Goal: Task Accomplishment & Management: Complete application form

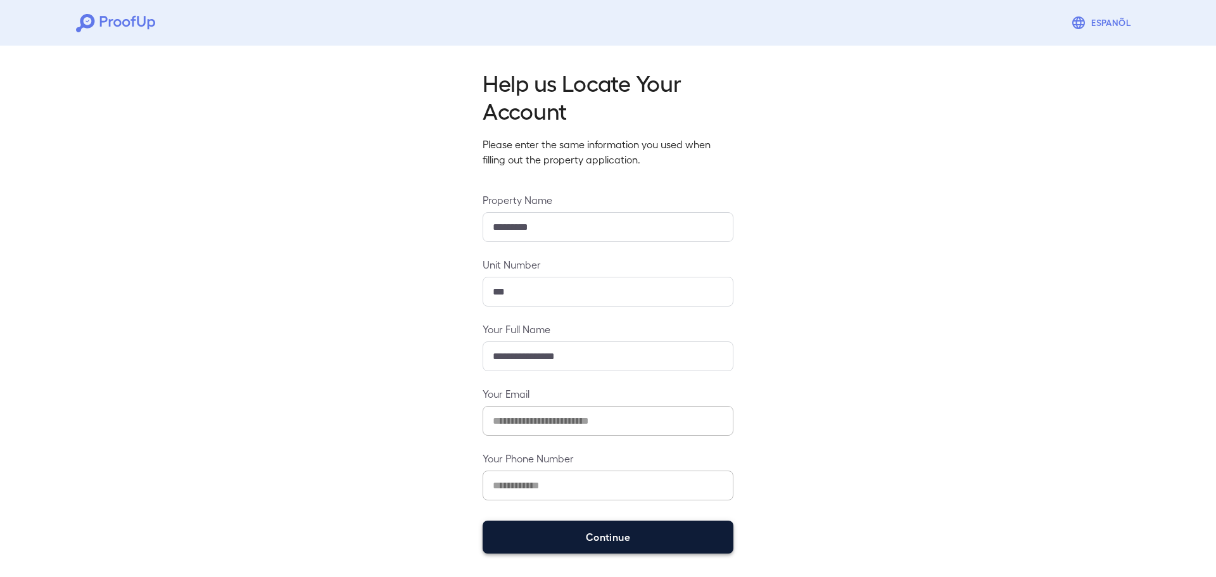
click at [602, 542] on button "Continue" at bounding box center [608, 537] width 251 height 33
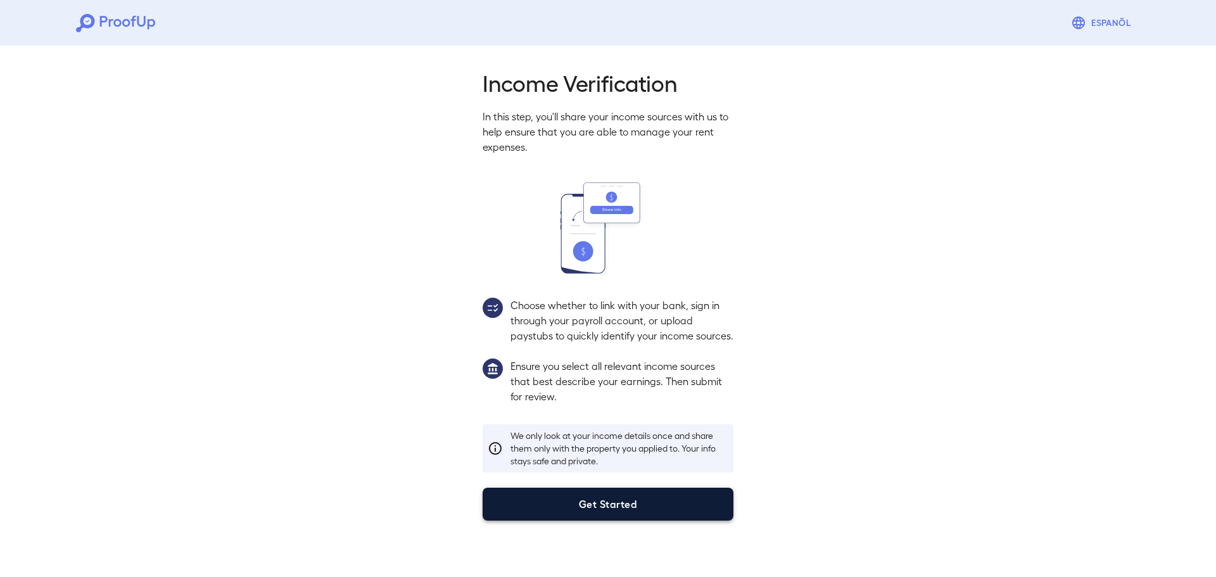
click at [616, 521] on button "Get Started" at bounding box center [608, 504] width 251 height 33
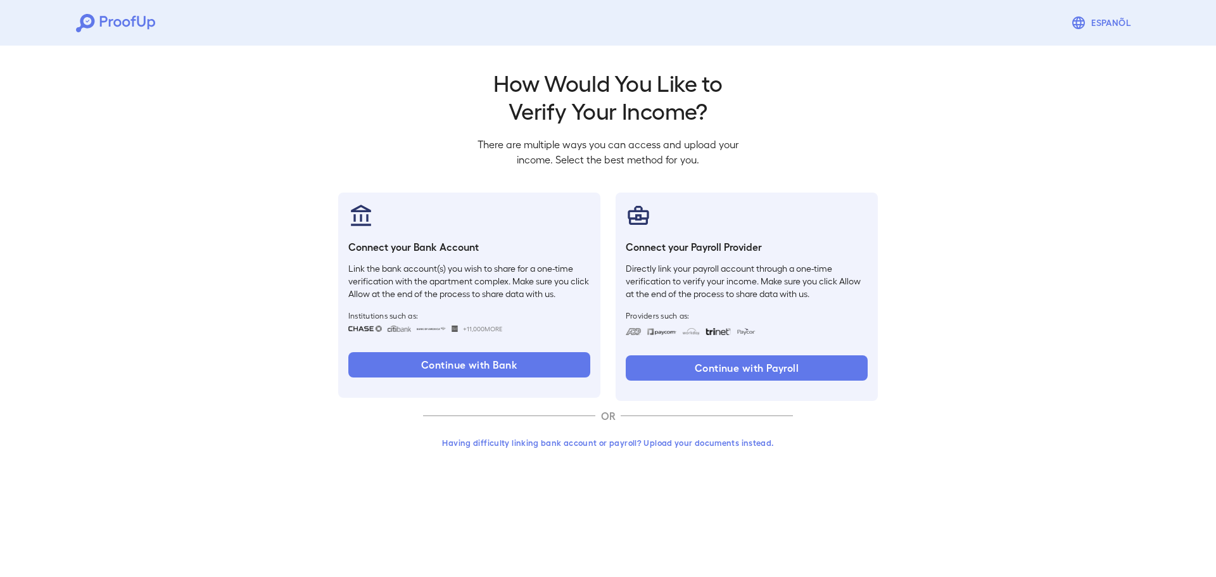
click at [658, 439] on button "Having difficulty linking bank account or payroll? Upload your documents instea…" at bounding box center [608, 442] width 370 height 23
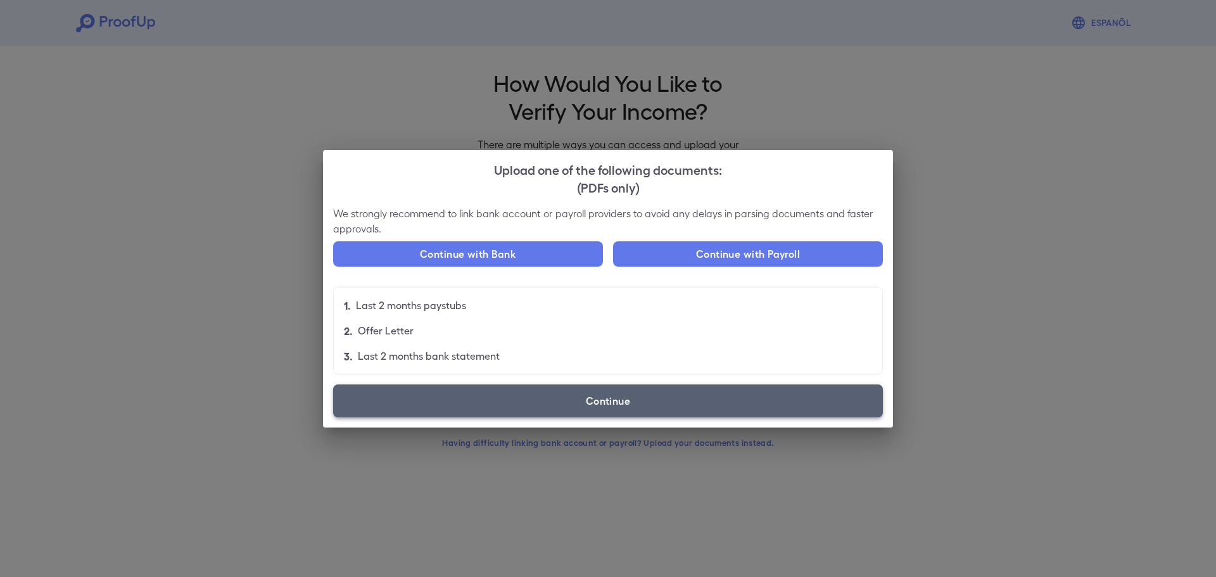
click at [571, 399] on label "Continue" at bounding box center [608, 401] width 550 height 33
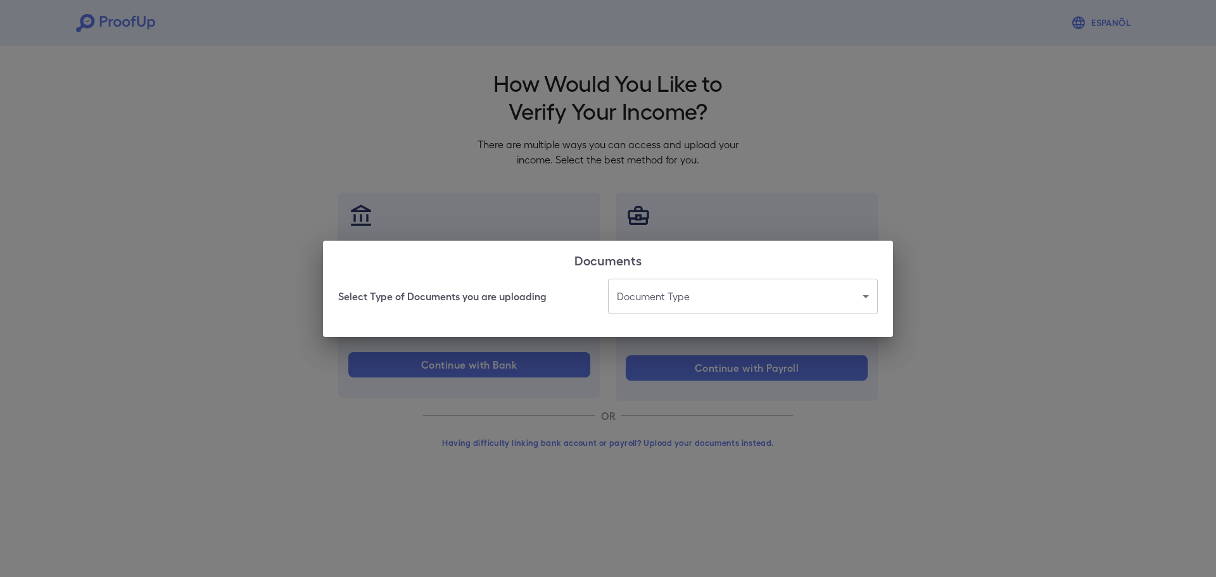
click at [665, 297] on body "Espanõl Go back How Would You Like to Verify Your Income? There are multiple wa…" at bounding box center [608, 242] width 1216 height 484
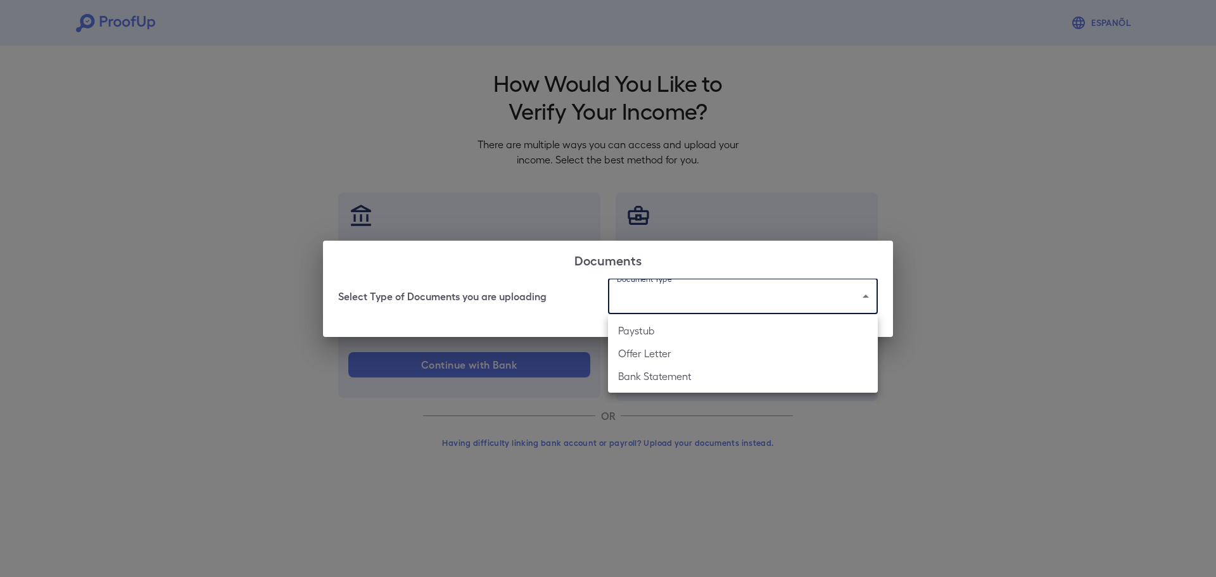
click at [678, 355] on li "Offer Letter" at bounding box center [743, 353] width 270 height 23
type input "**********"
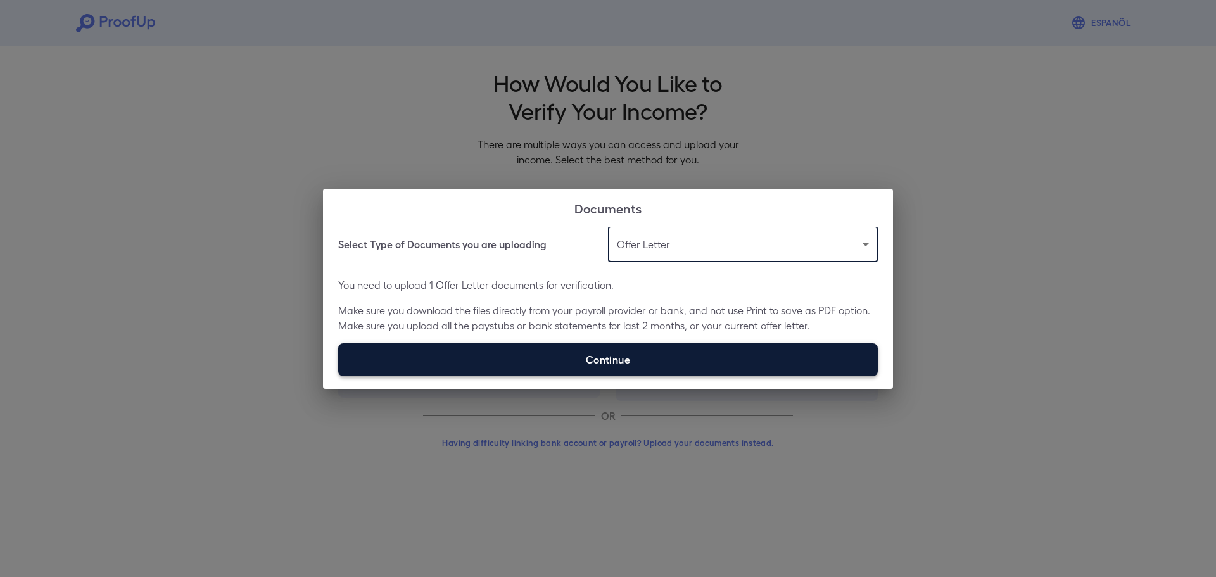
click at [632, 352] on label "Continue" at bounding box center [608, 359] width 540 height 33
click at [339, 376] on input "Continue" at bounding box center [338, 376] width 1 height 1
type input "**********"
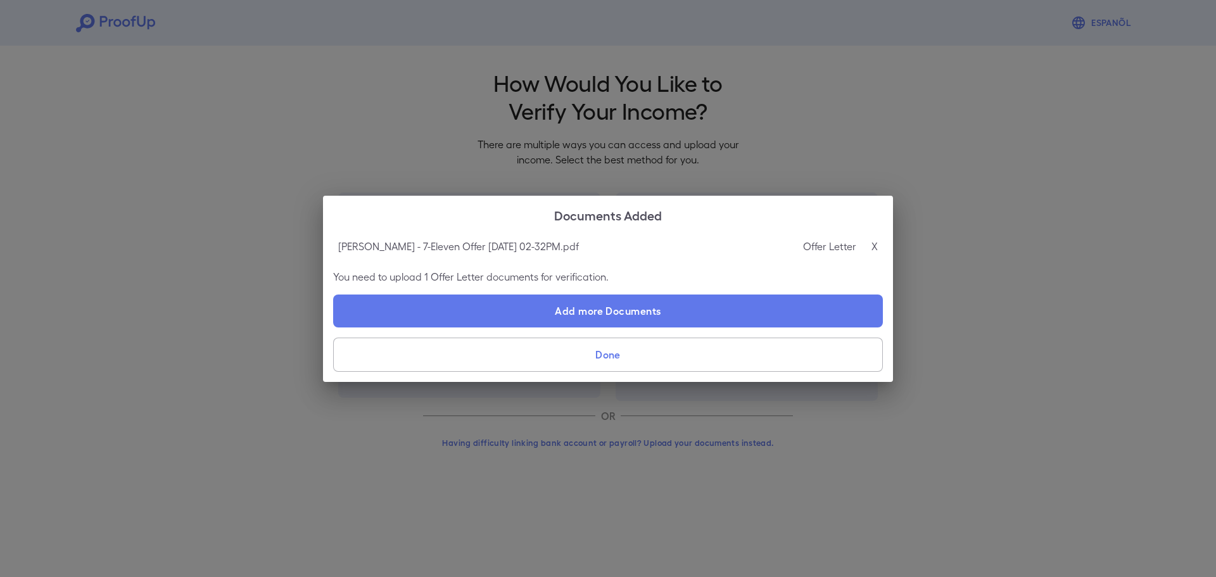
click at [601, 359] on button "Done" at bounding box center [608, 355] width 550 height 34
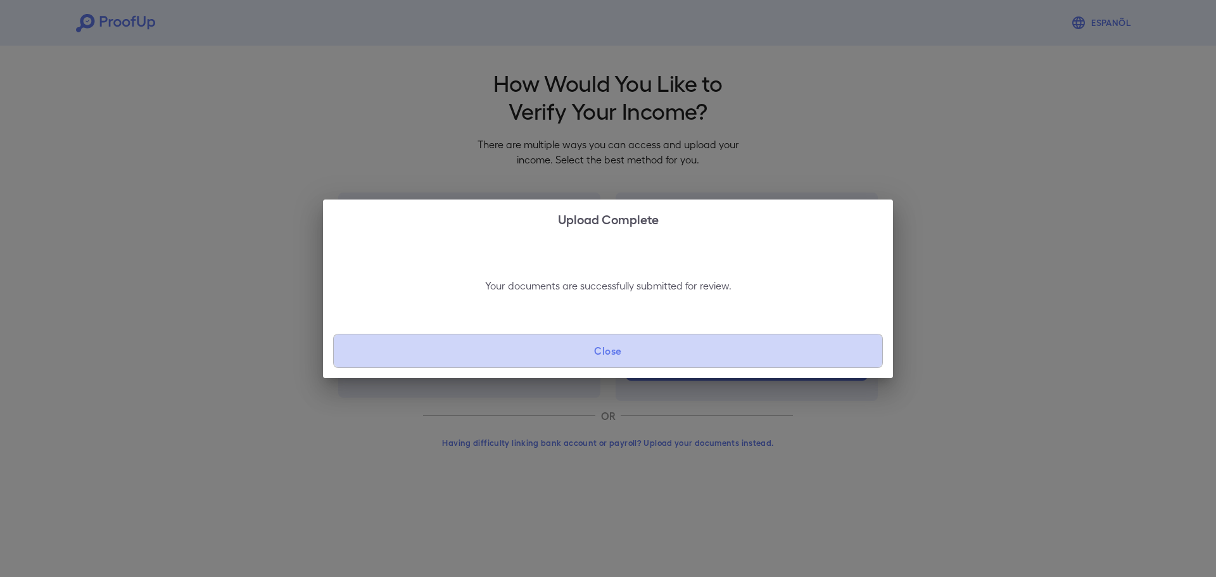
click at [679, 352] on button "Close" at bounding box center [608, 351] width 550 height 34
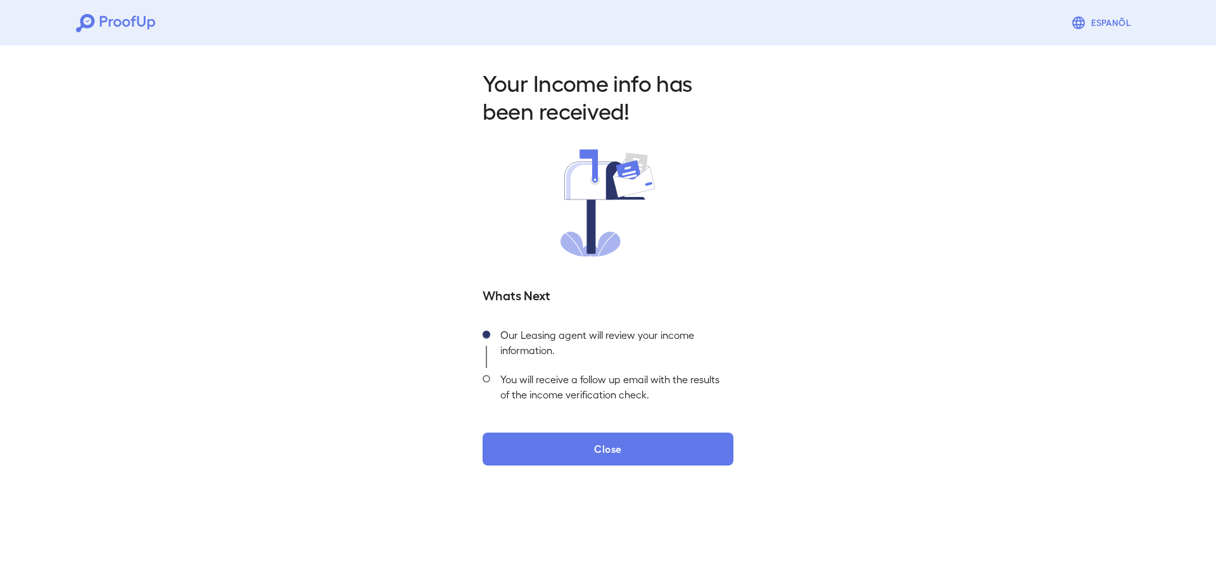
drag, startPoint x: 570, startPoint y: 446, endPoint x: 648, endPoint y: 230, distance: 229.9
click at [570, 447] on button "Close" at bounding box center [608, 449] width 251 height 33
